Goal: Transaction & Acquisition: Purchase product/service

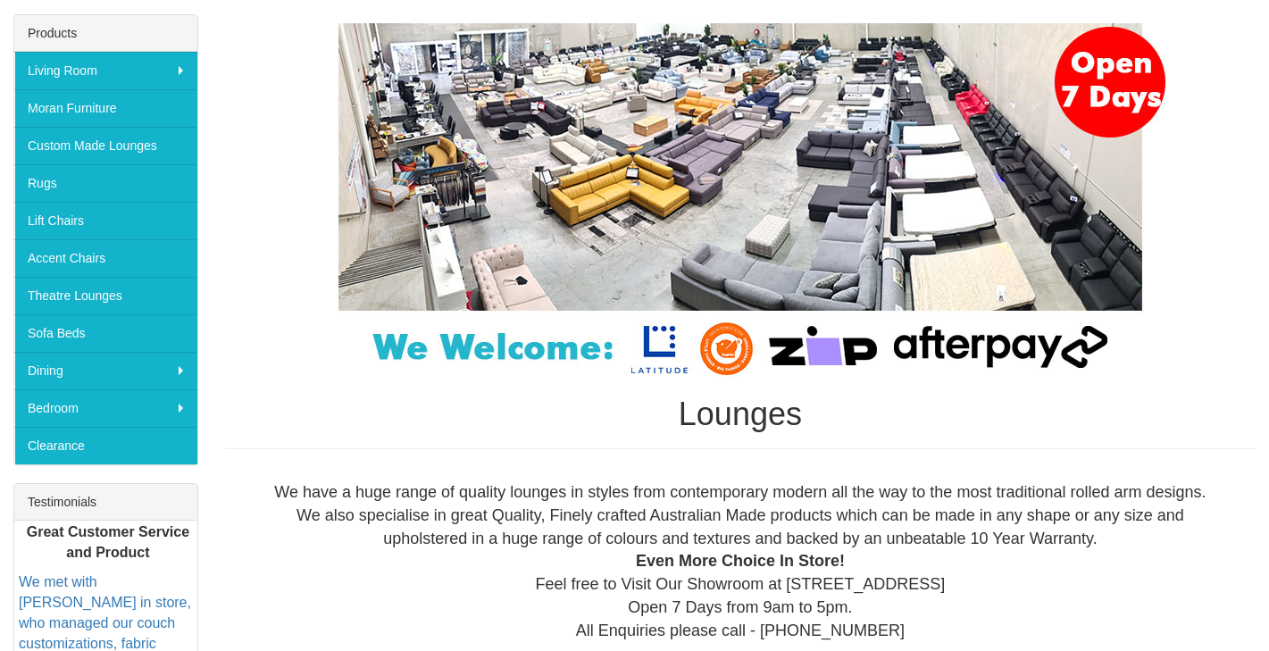
scroll to position [276, 0]
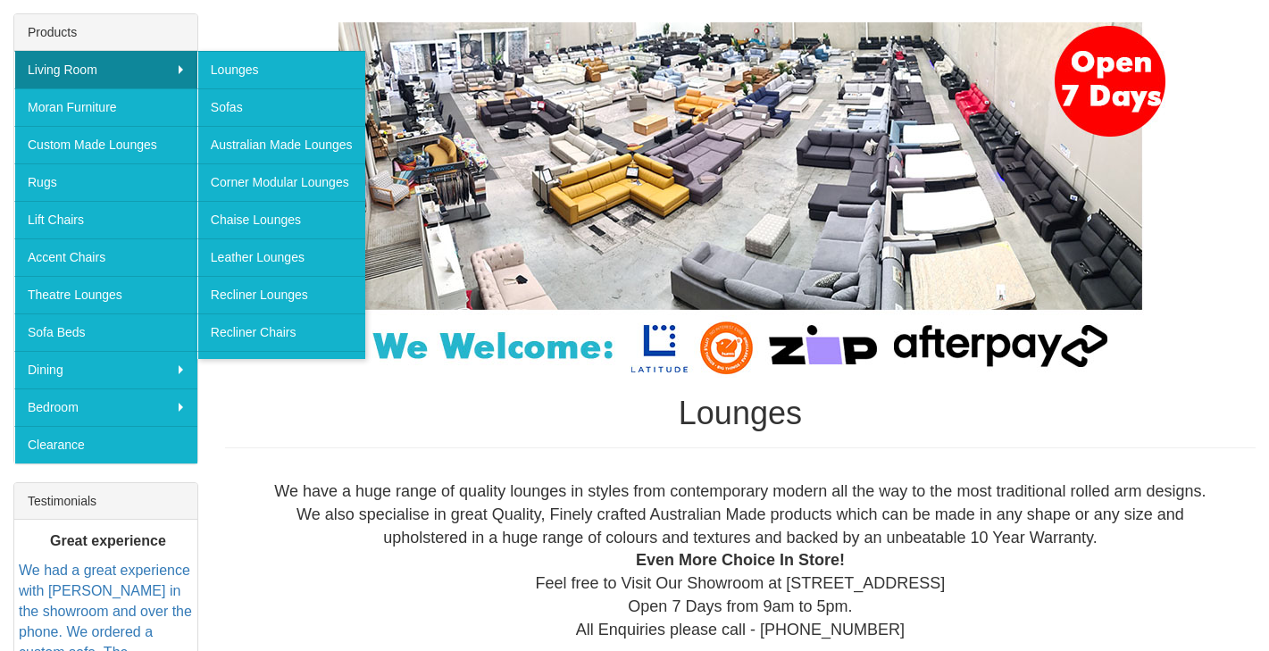
click at [165, 60] on link "Living Room" at bounding box center [105, 70] width 183 height 38
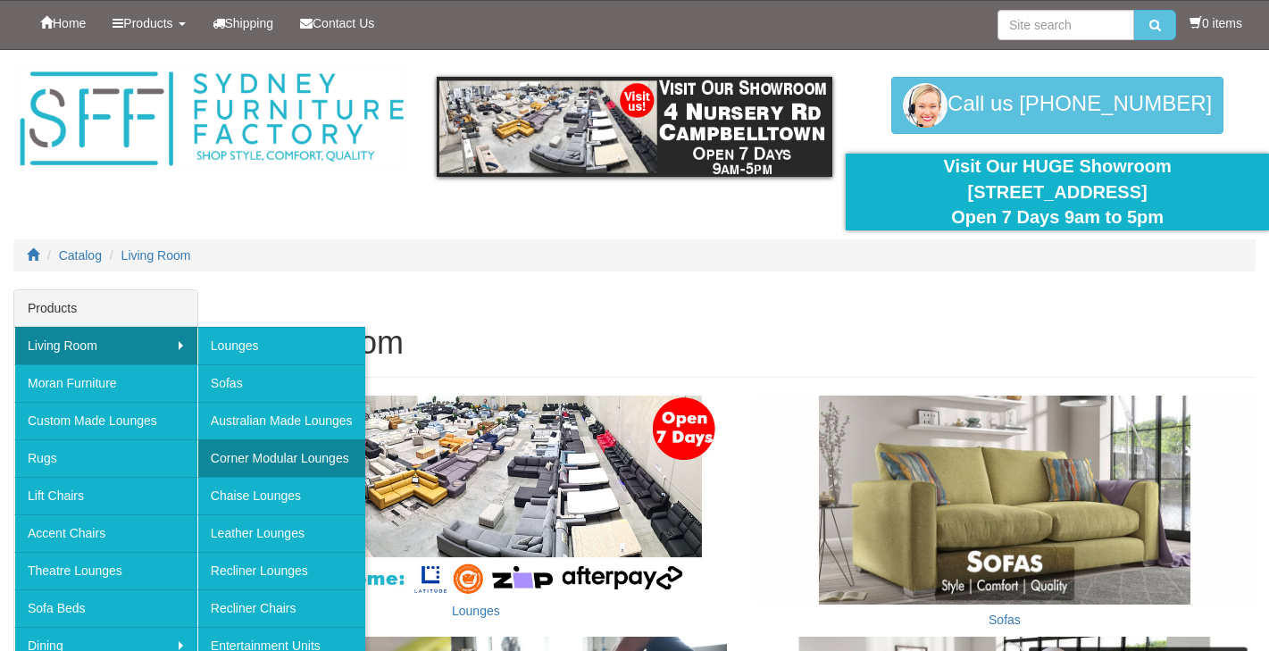
click at [272, 463] on link "Corner Modular Lounges" at bounding box center [281, 459] width 168 height 38
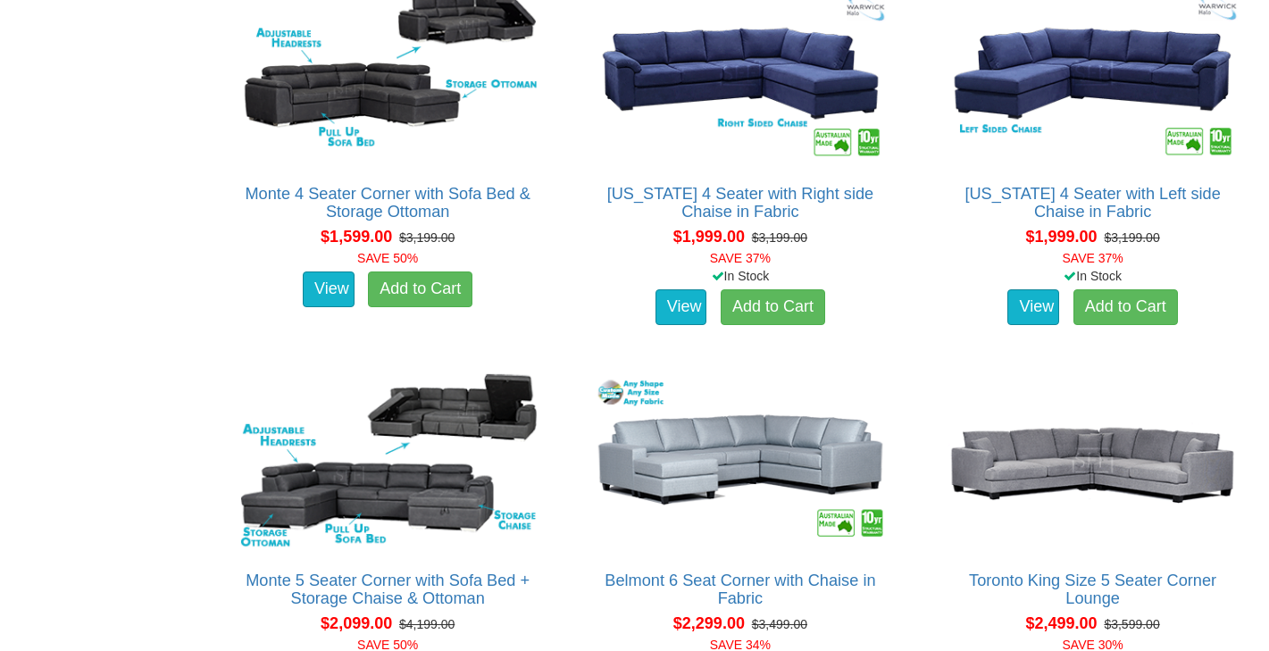
scroll to position [1135, 0]
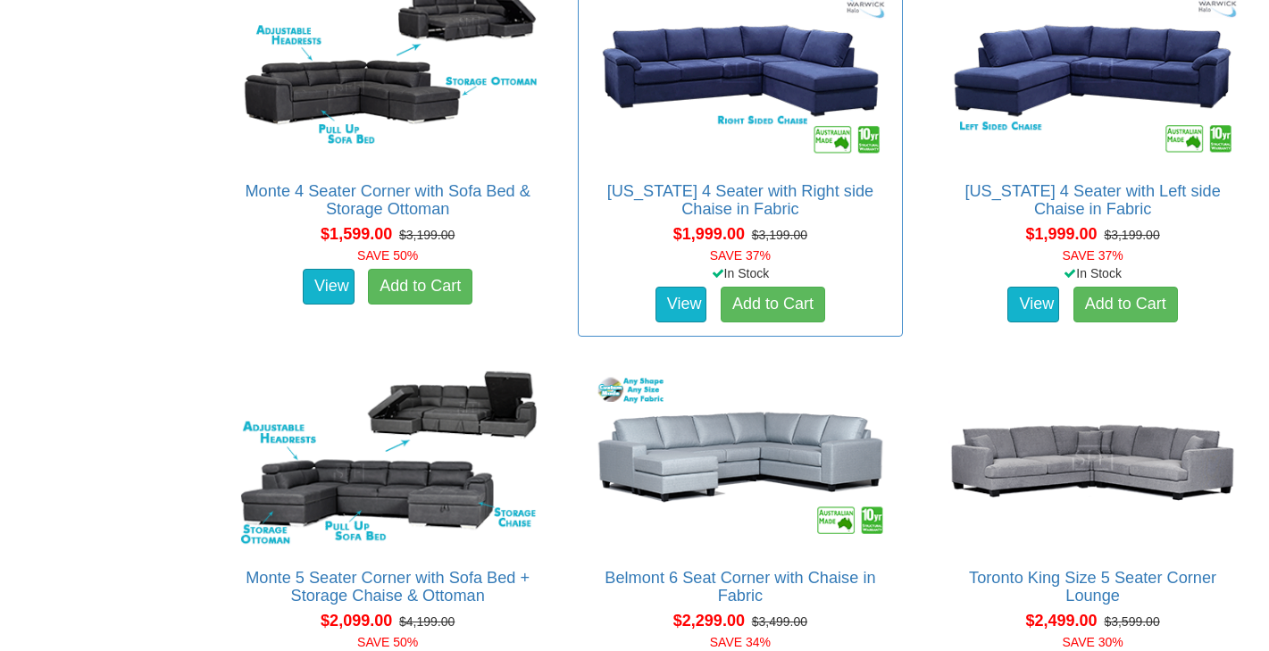
click at [783, 80] on img at bounding box center [741, 72] width 306 height 188
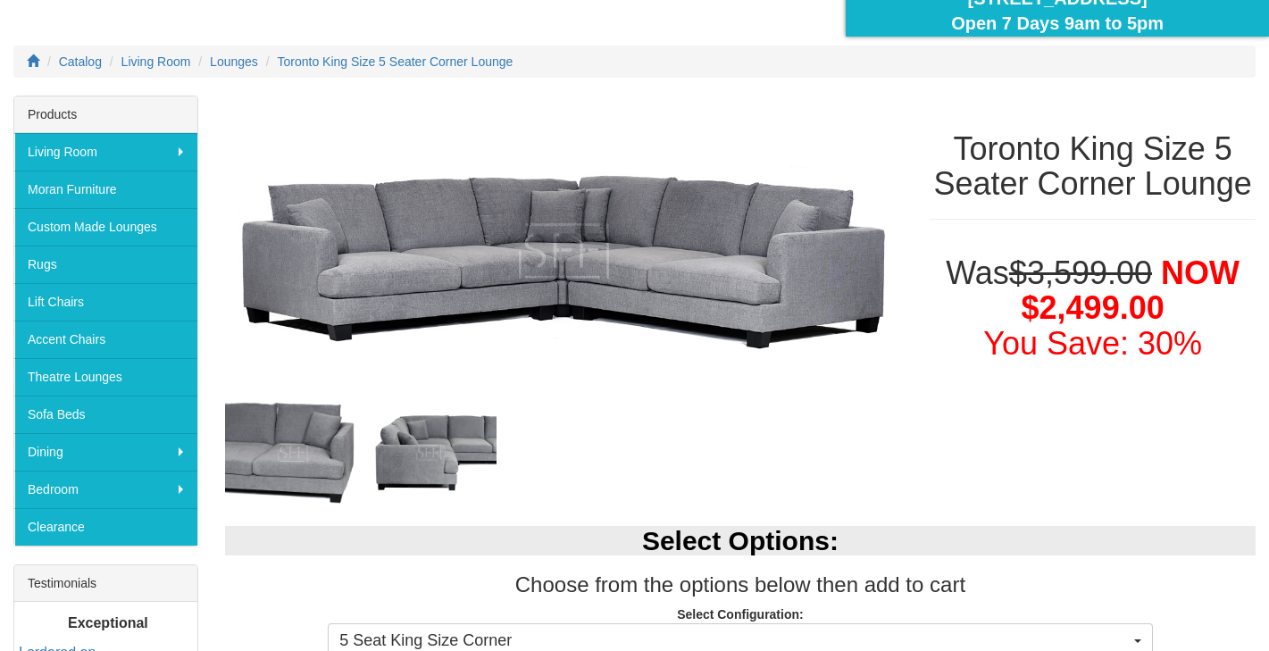
scroll to position [196, 0]
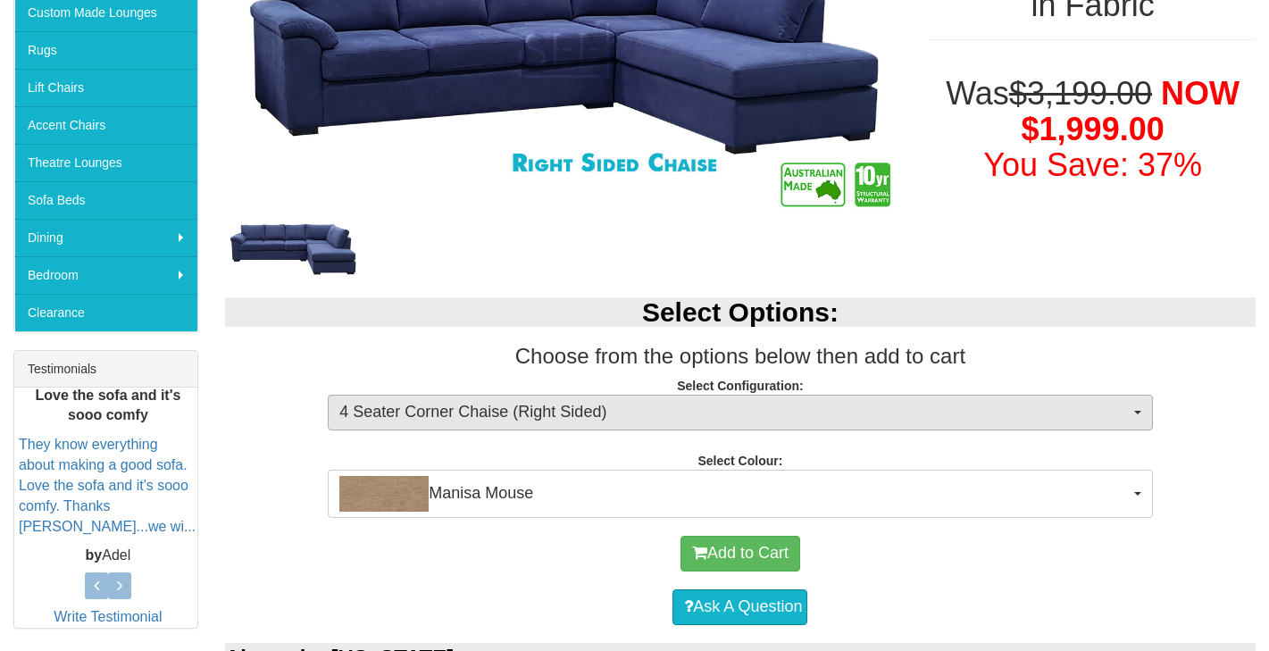
scroll to position [409, 0]
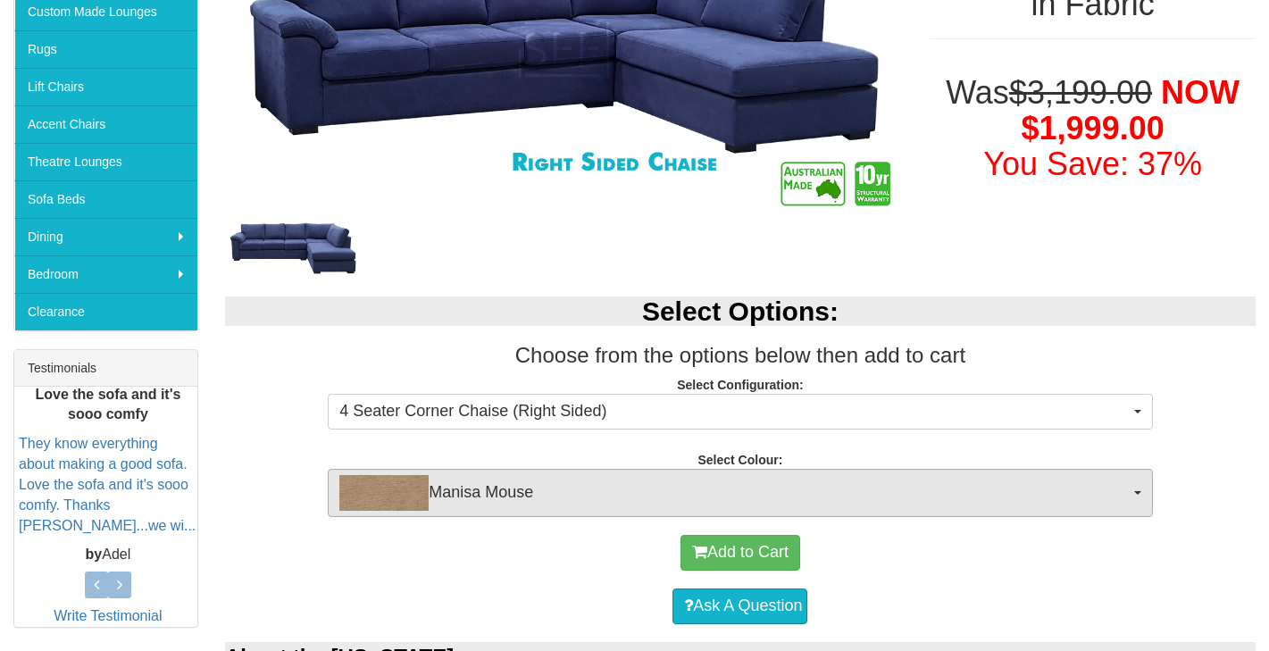
click at [899, 479] on span "Manisa Mouse" at bounding box center [734, 493] width 790 height 36
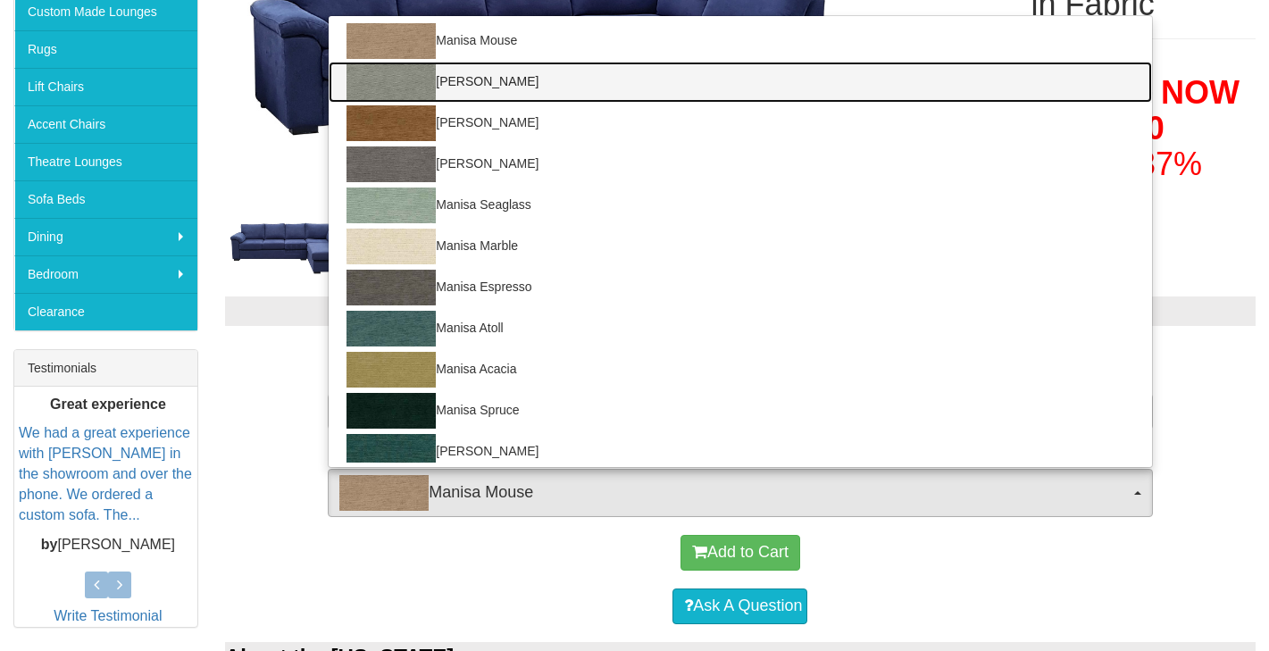
click at [664, 72] on link "[PERSON_NAME]" at bounding box center [740, 82] width 823 height 41
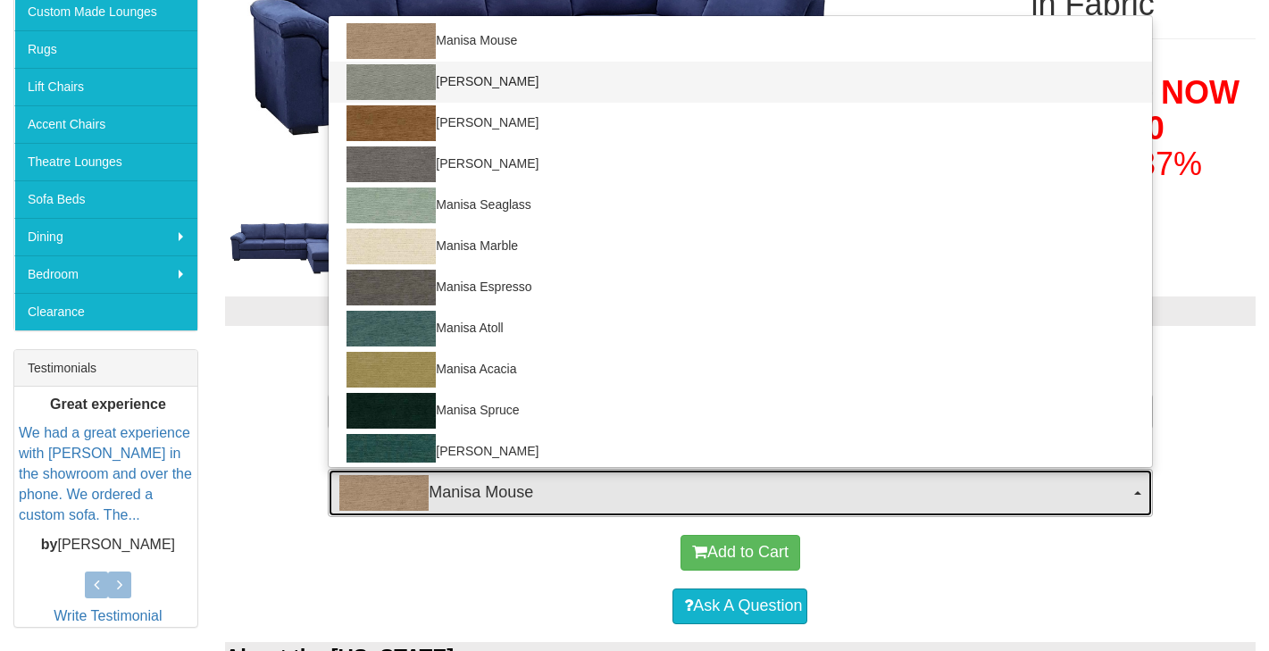
select select "1525"
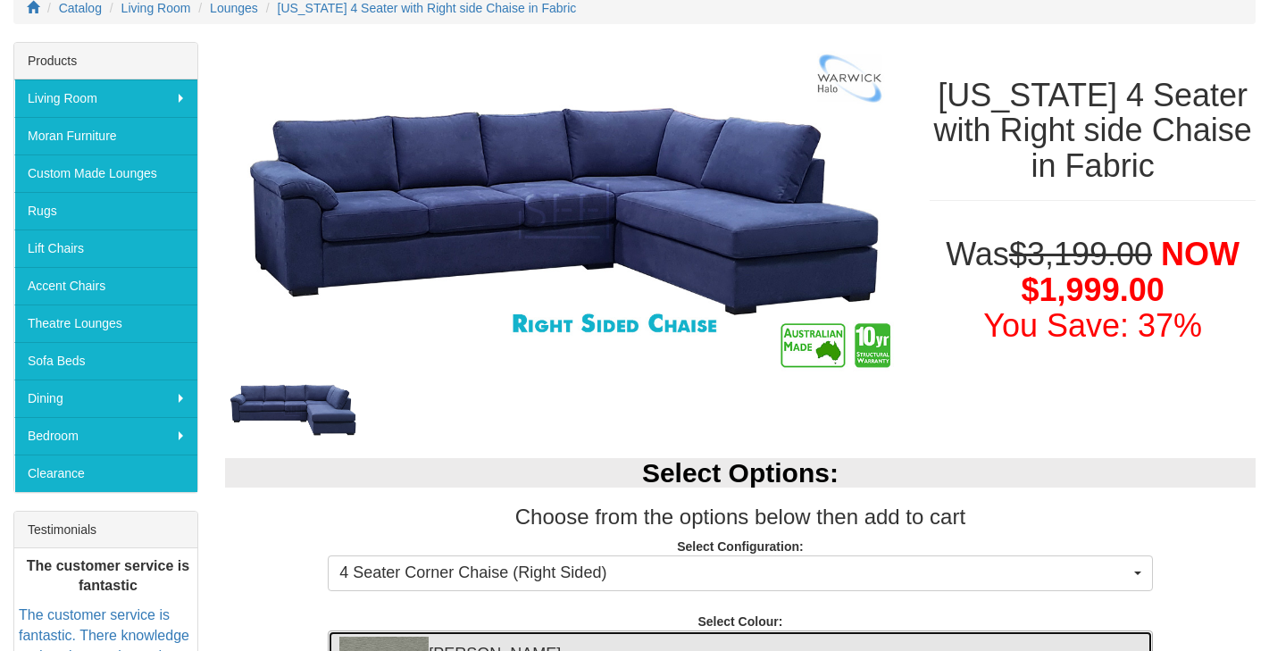
scroll to position [220, 0]
